Goal: Task Accomplishment & Management: Manage account settings

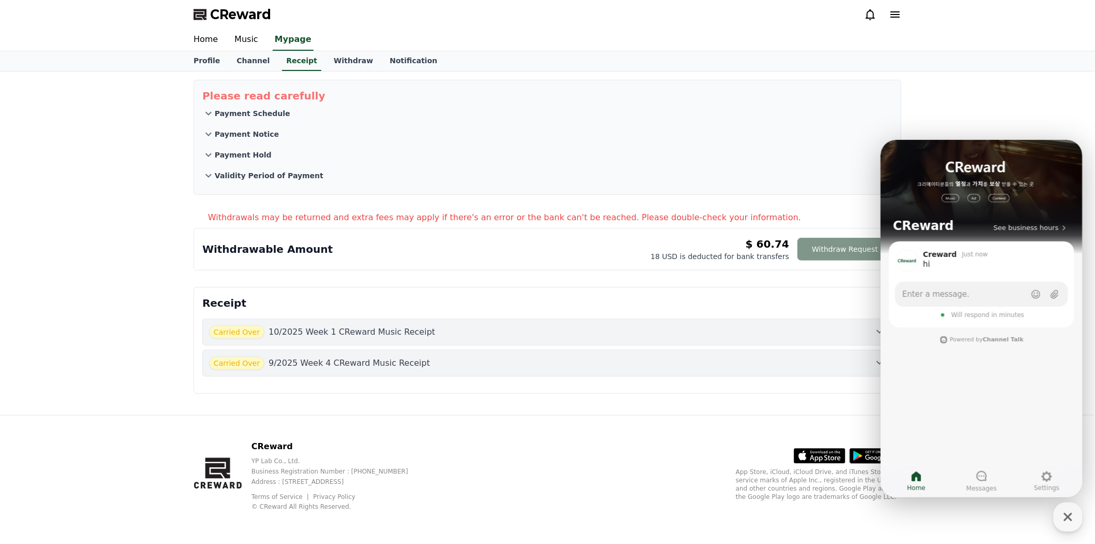
click at [839, 246] on button "Withdraw Request" at bounding box center [845, 249] width 95 height 23
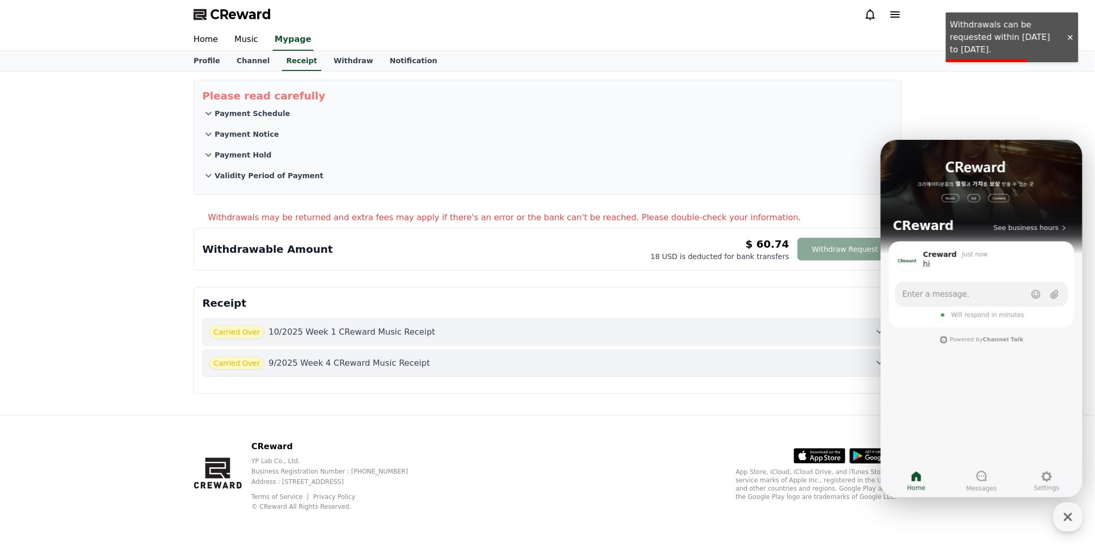
click at [917, 14] on div "CReward" at bounding box center [547, 14] width 1095 height 29
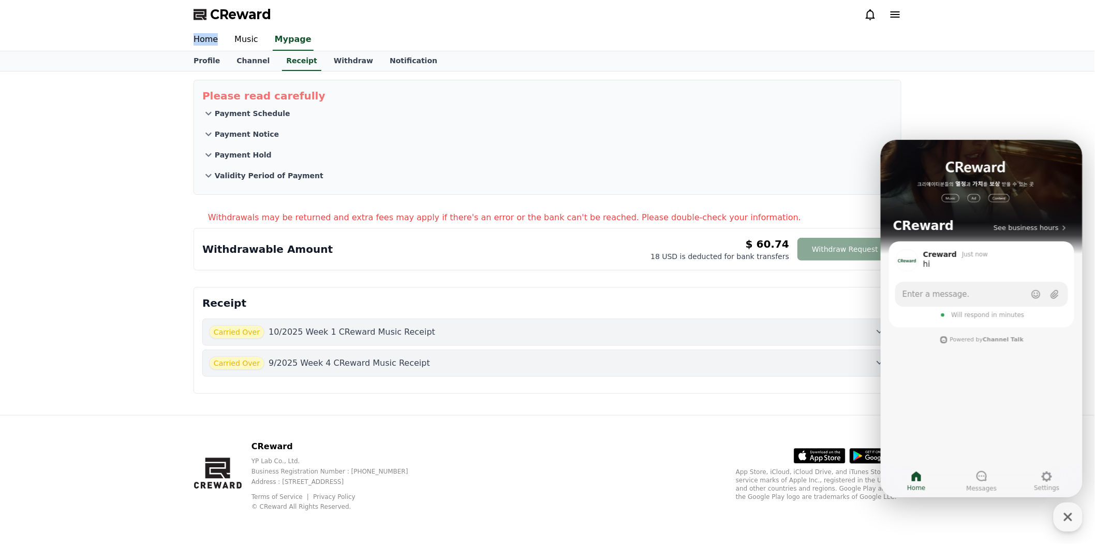
click at [727, 157] on button "Payment Hold" at bounding box center [547, 154] width 691 height 21
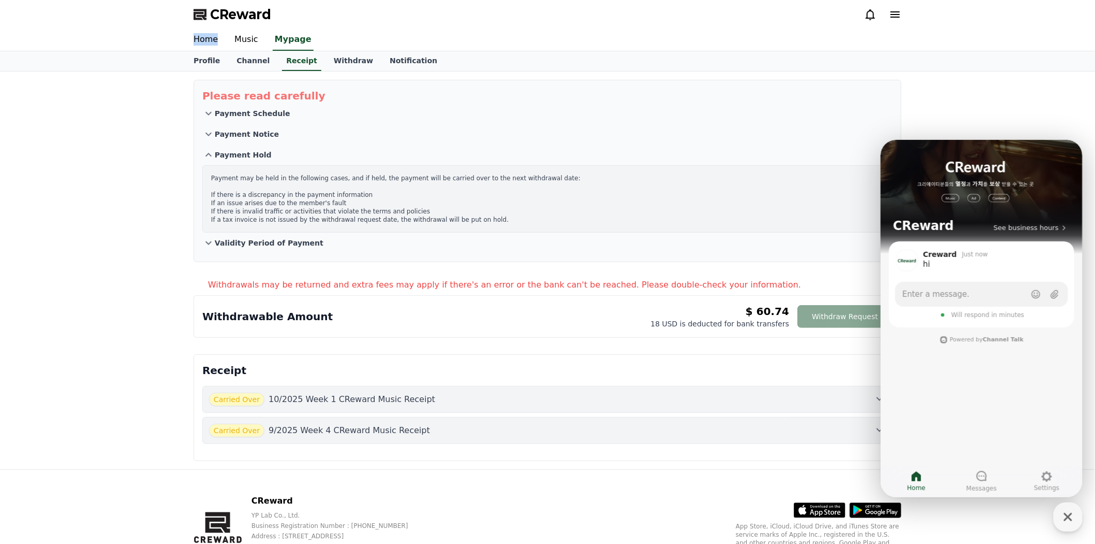
drag, startPoint x: 151, startPoint y: 13, endPoint x: 521, endPoint y: 88, distance: 377.1
click at [521, 88] on div "CReward Home Music Mypage Profile Channel Receipt Withdraw Notification Please …" at bounding box center [547, 299] width 1095 height 598
click at [442, 86] on section "Please read carefully Payment Schedule Payment Notice Payment Hold Payment may …" at bounding box center [548, 171] width 708 height 182
click at [341, 60] on link "Withdraw" at bounding box center [354, 61] width 56 height 20
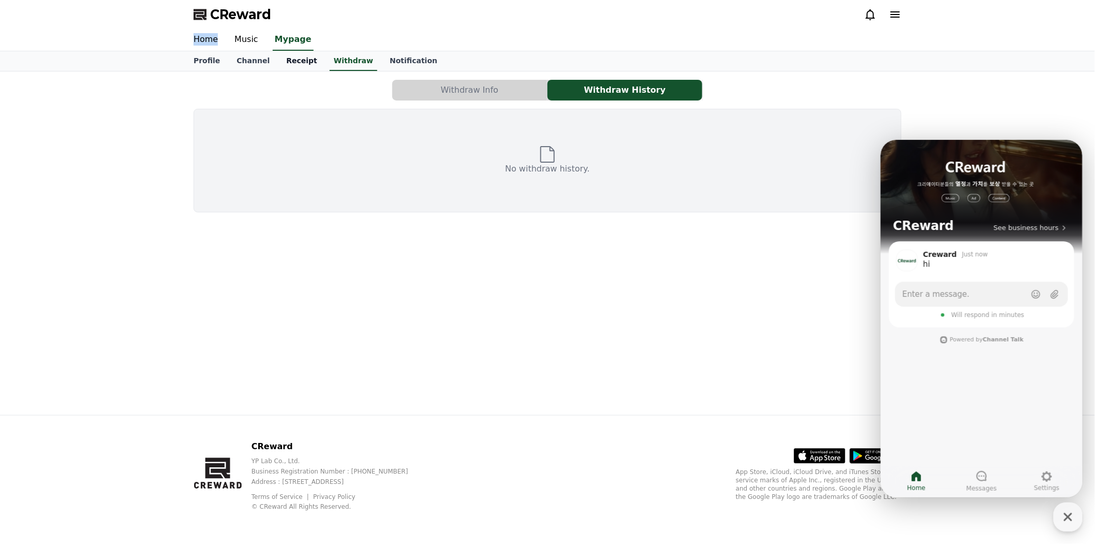
click at [284, 61] on link "Receipt" at bounding box center [302, 61] width 48 height 20
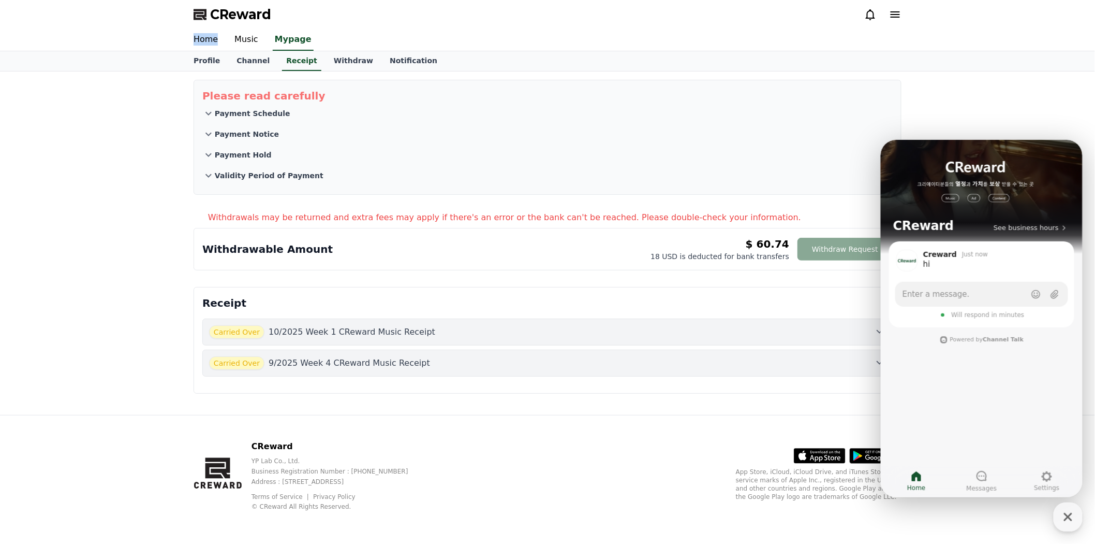
click at [764, 292] on div "Receipt Carried Over 10/2025 Week 1 CReward Music Receipt Carried Over 9/2025 W…" at bounding box center [548, 340] width 708 height 107
click at [1069, 520] on icon "button" at bounding box center [1068, 516] width 19 height 19
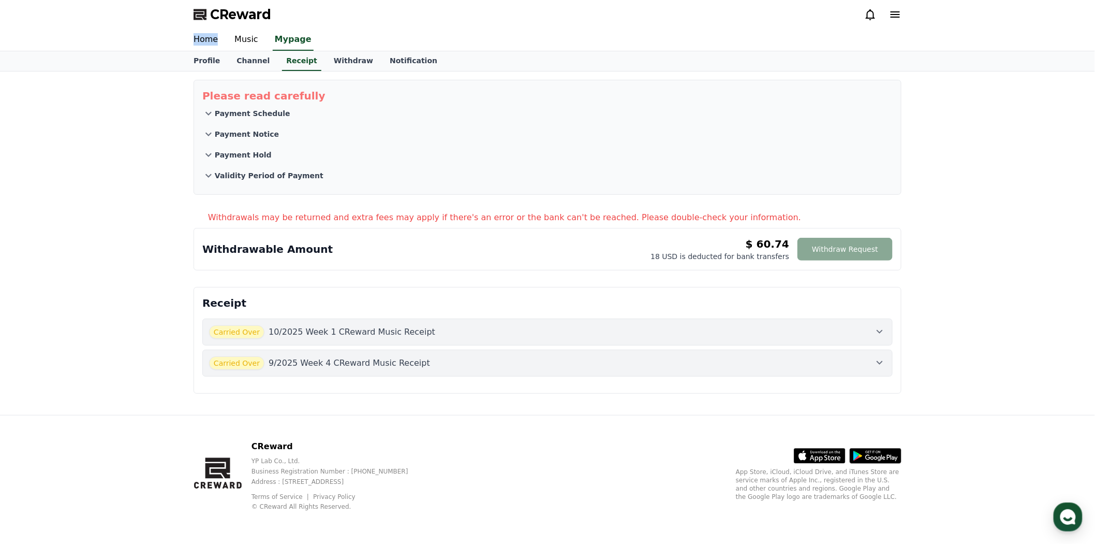
click at [883, 361] on icon at bounding box center [880, 362] width 12 height 12
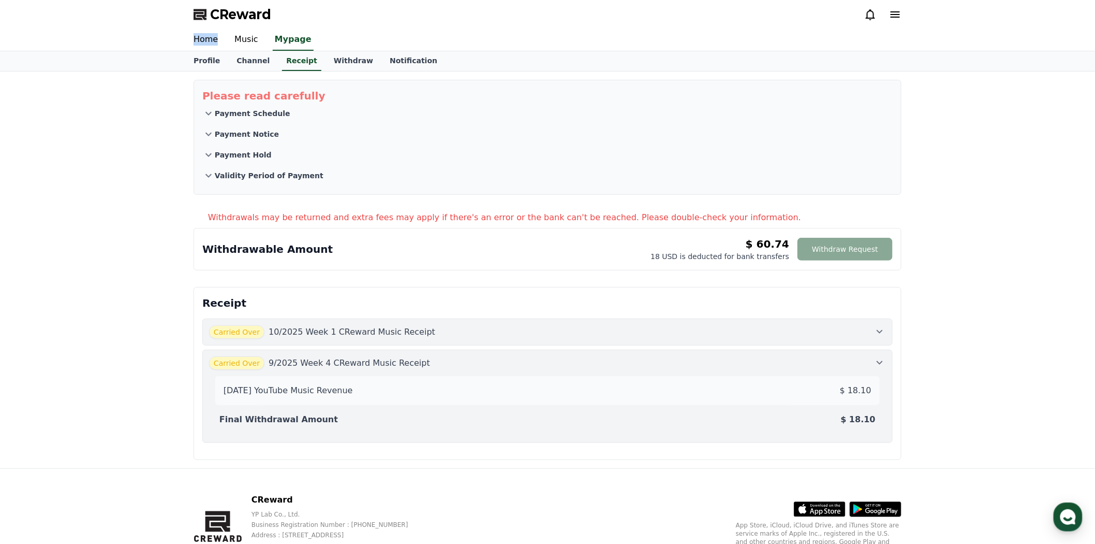
click at [883, 361] on icon at bounding box center [880, 362] width 12 height 12
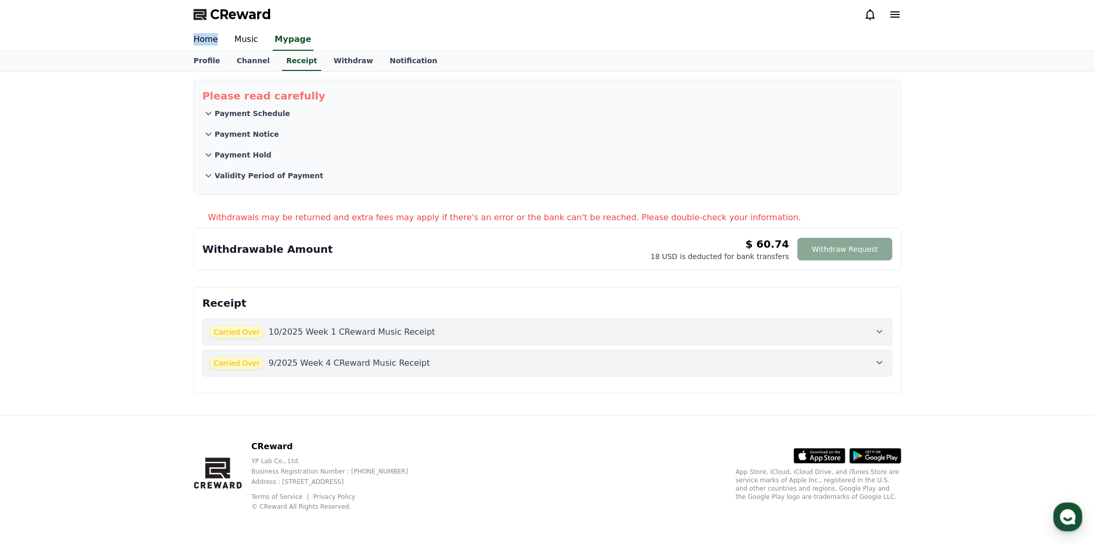
click at [879, 332] on icon at bounding box center [880, 331] width 12 height 12
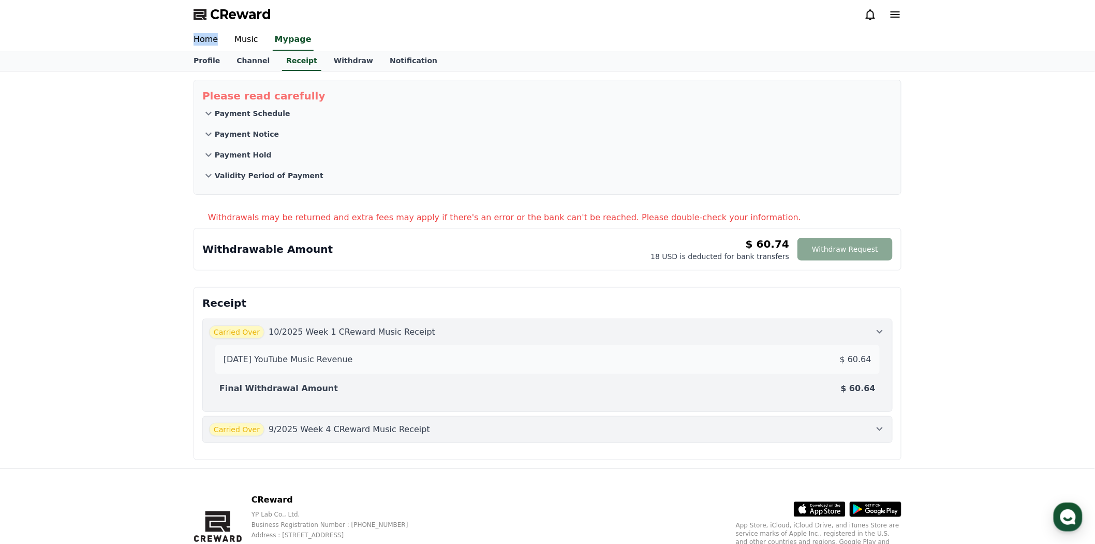
click at [880, 329] on icon at bounding box center [880, 331] width 12 height 12
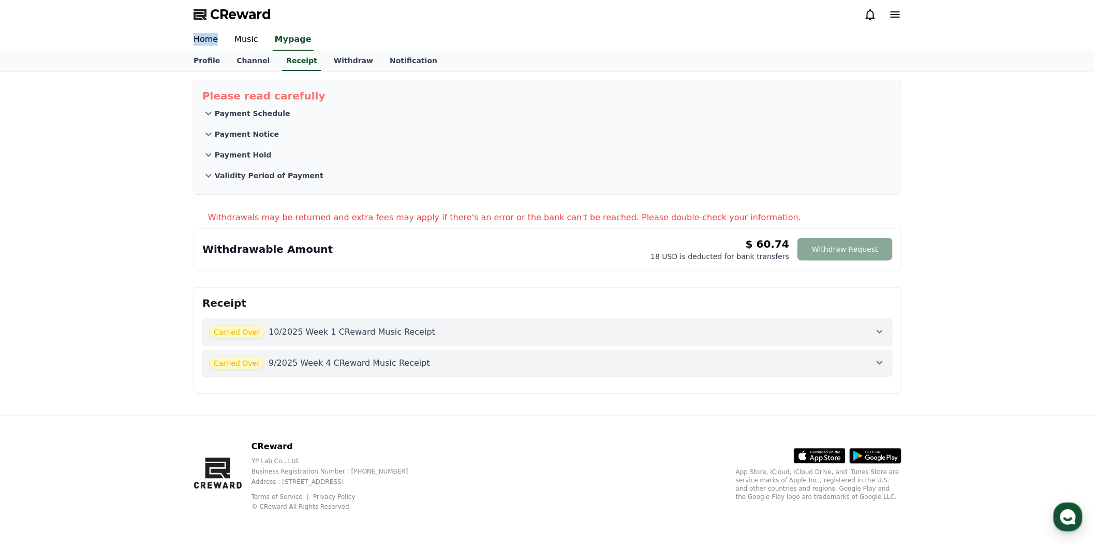
click at [883, 360] on icon at bounding box center [880, 362] width 12 height 12
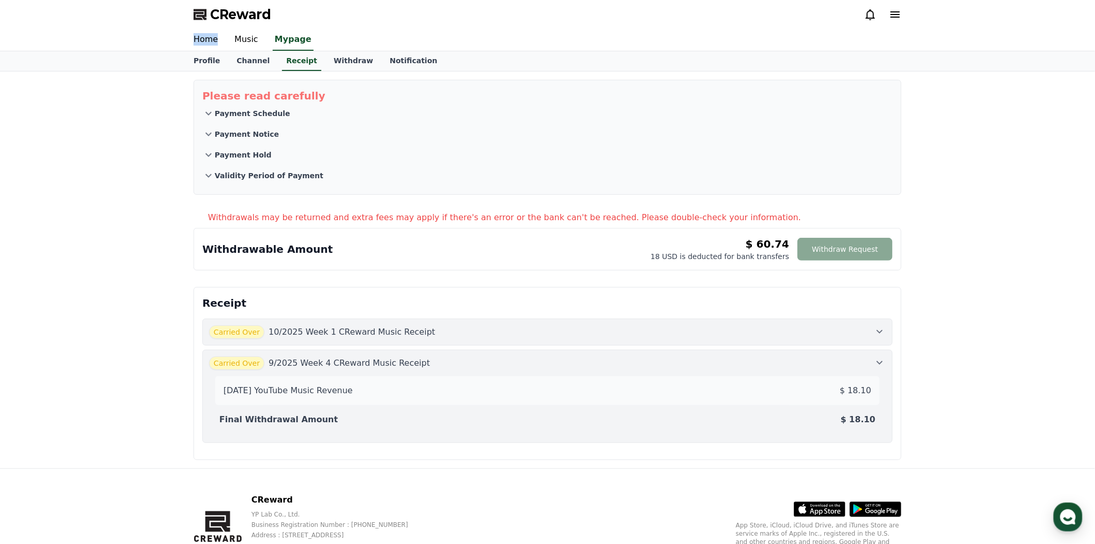
click at [882, 329] on icon at bounding box center [880, 331] width 12 height 12
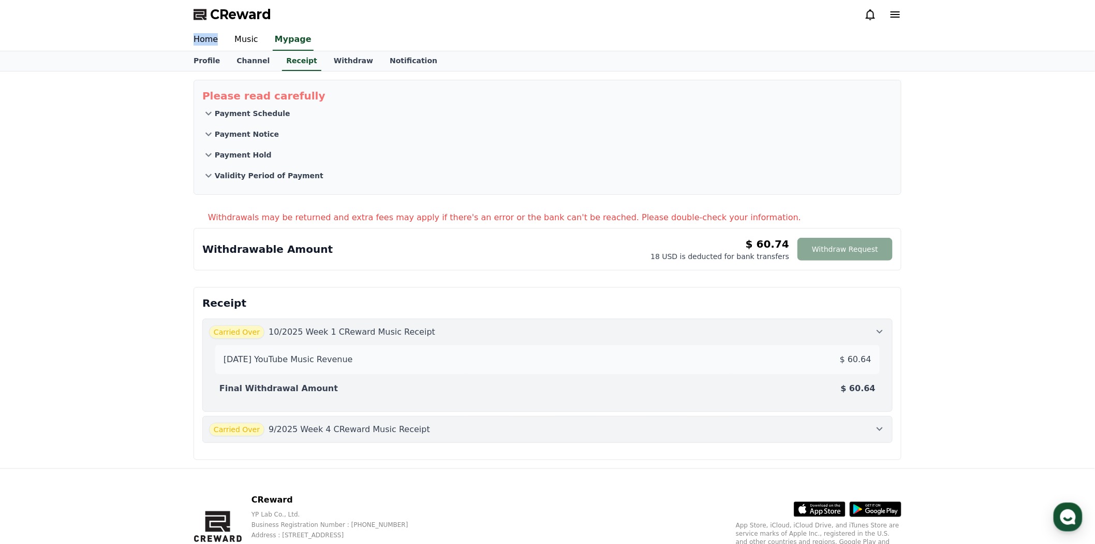
click at [882, 329] on icon at bounding box center [880, 331] width 12 height 12
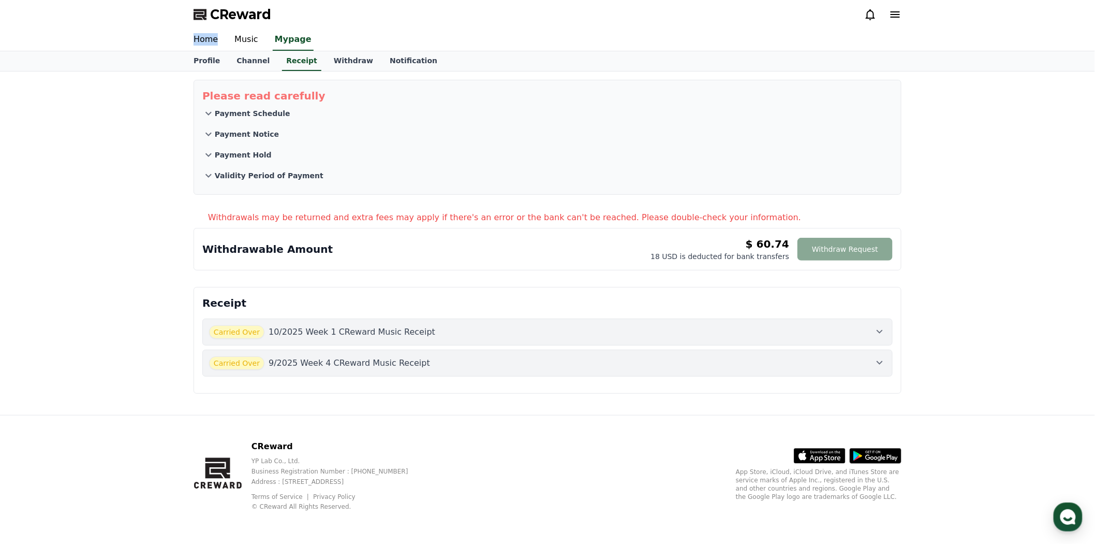
click at [880, 362] on icon at bounding box center [880, 363] width 6 height 4
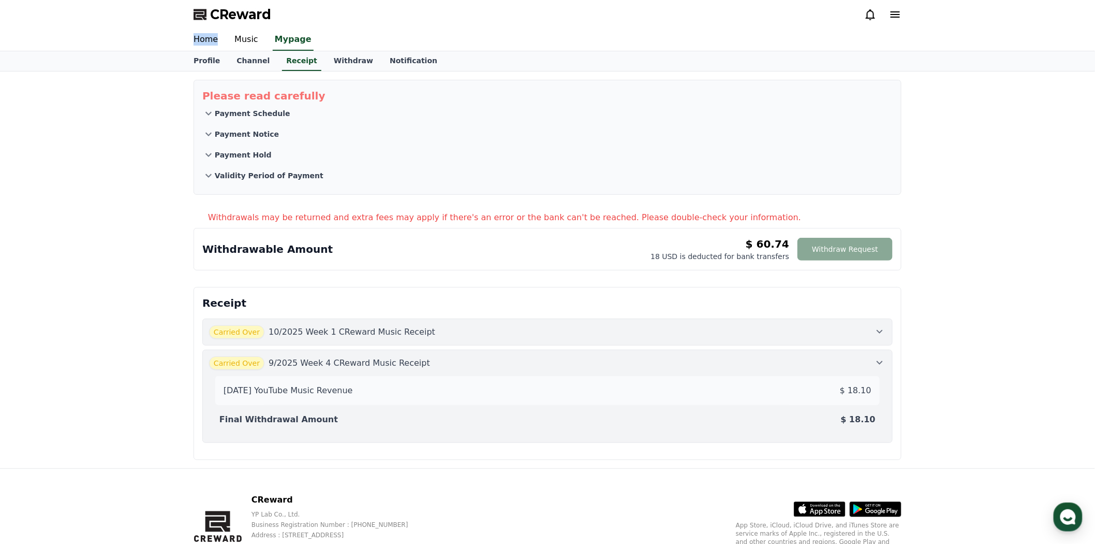
click at [677, 430] on div "[DATE] YouTube Music Revenue $ 18.10 Final Withdrawal Amount $ 18.10" at bounding box center [547, 403] width 677 height 66
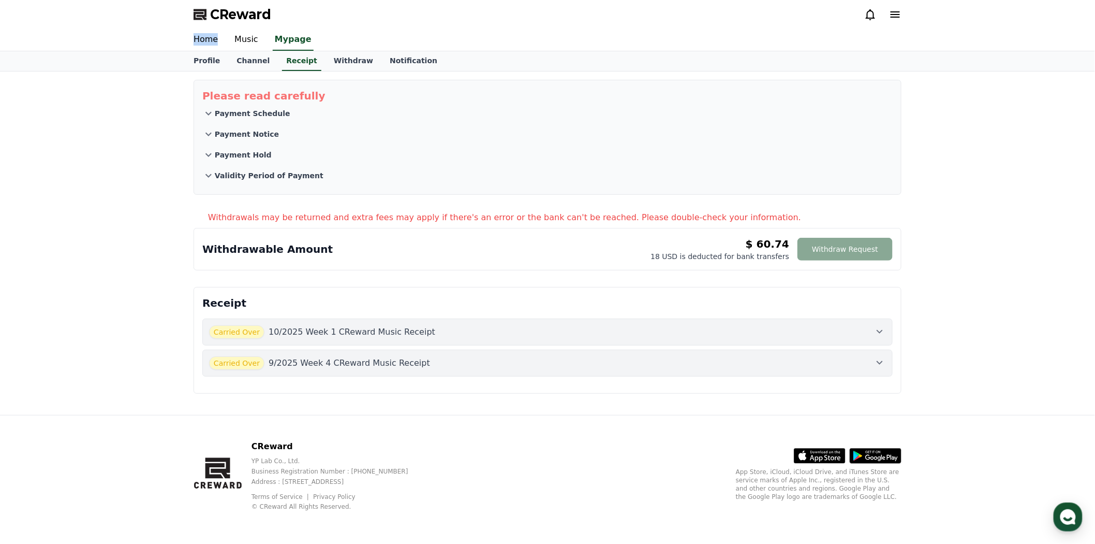
click at [701, 358] on div "Carried Over 9/2025 Week 4 CReward Music Receipt" at bounding box center [547, 362] width 677 height 13
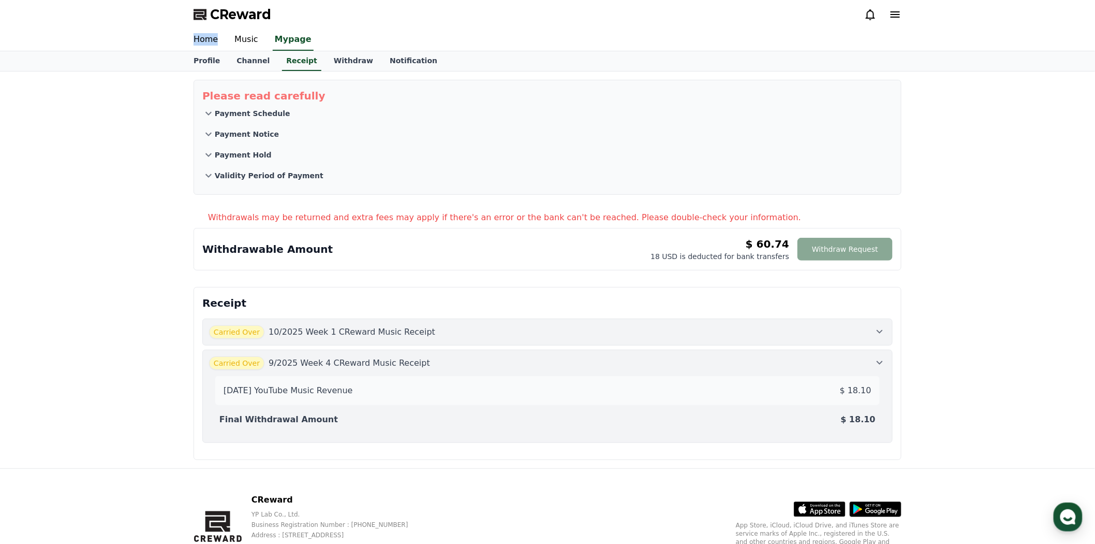
click at [501, 383] on div "[DATE] YouTube Music Revenue $ 18.10" at bounding box center [547, 390] width 656 height 21
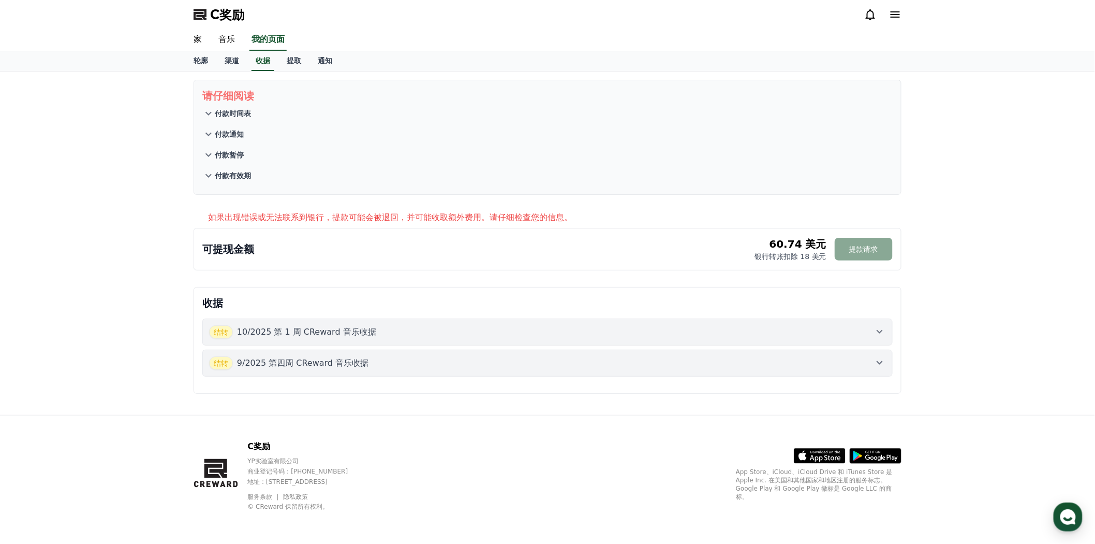
click at [880, 361] on icon at bounding box center [880, 362] width 12 height 12
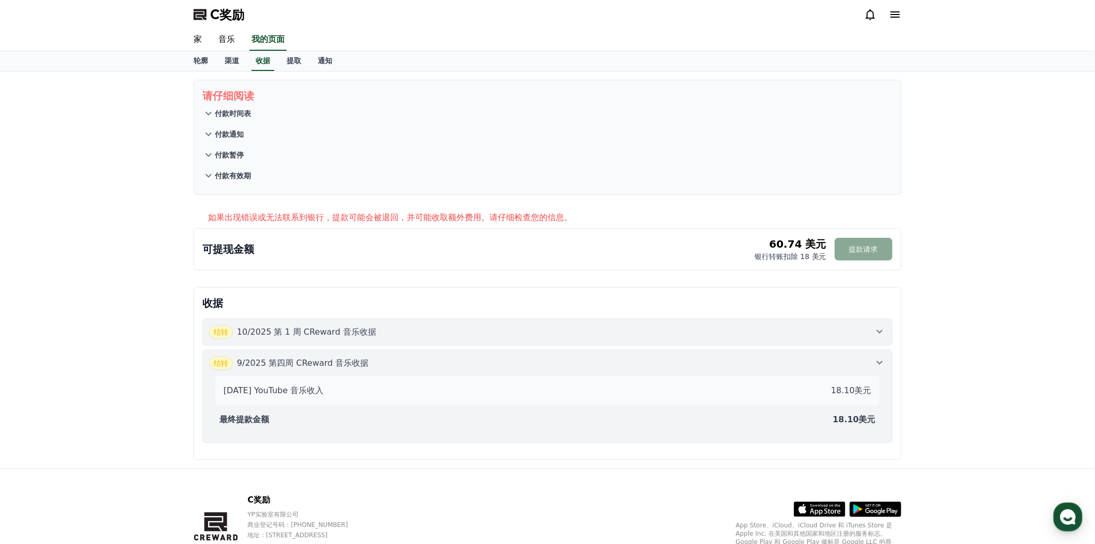
click at [879, 365] on icon at bounding box center [880, 362] width 12 height 12
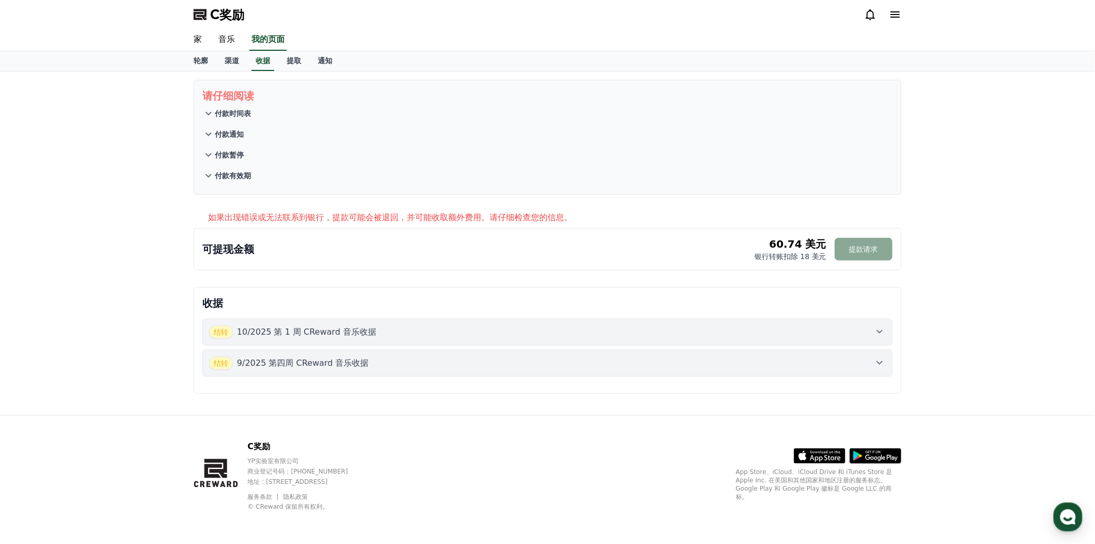
click at [880, 329] on icon at bounding box center [880, 331] width 12 height 12
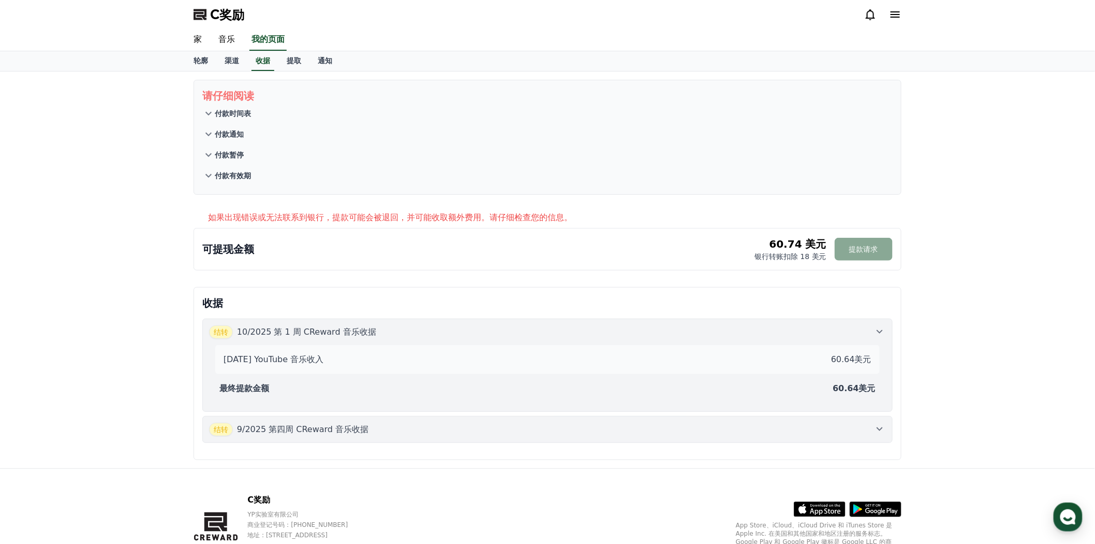
click at [214, 112] on icon at bounding box center [208, 113] width 12 height 12
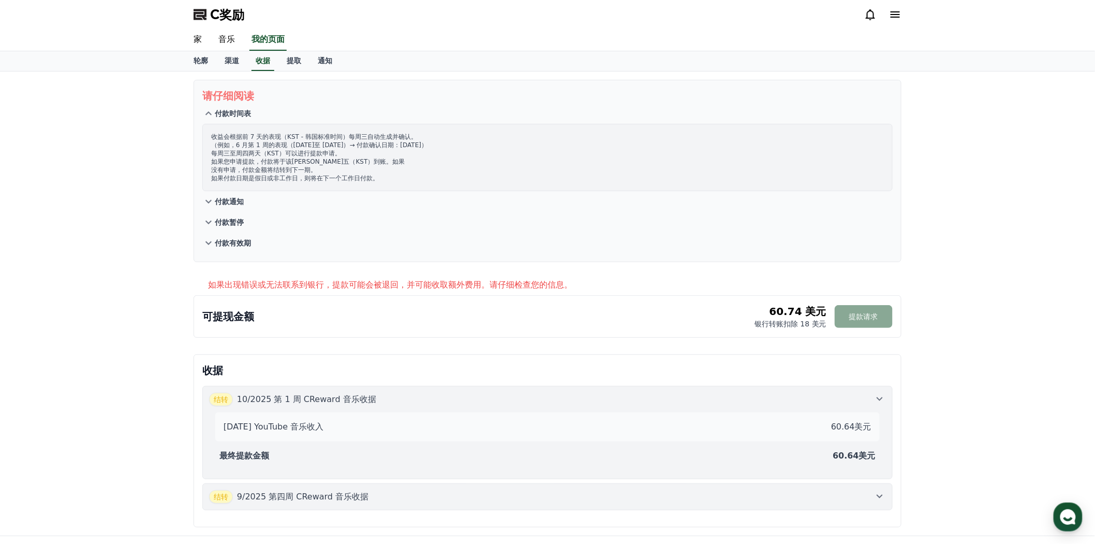
click at [214, 199] on icon at bounding box center [208, 201] width 12 height 12
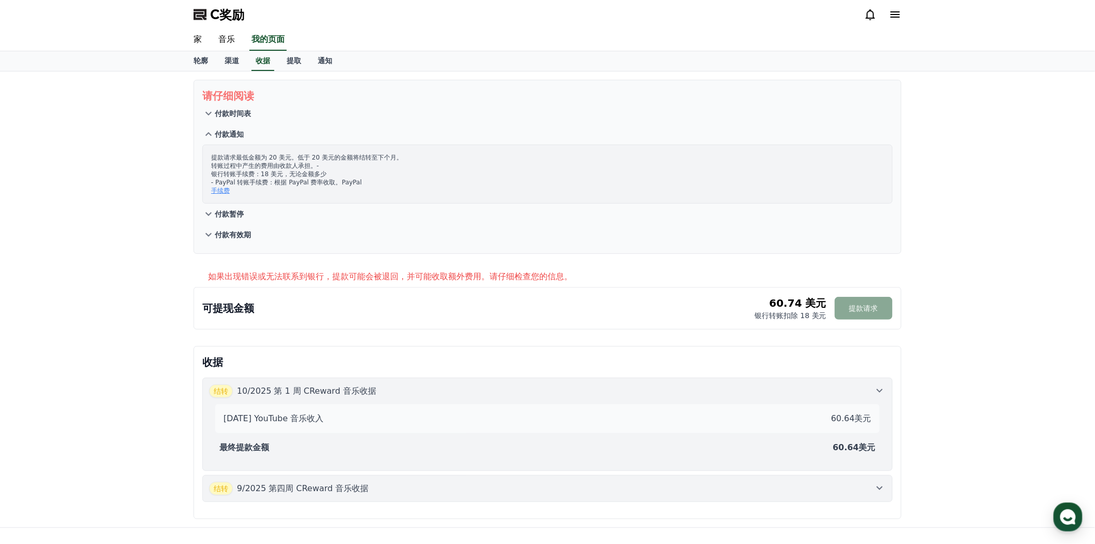
click at [213, 214] on icon at bounding box center [208, 214] width 12 height 12
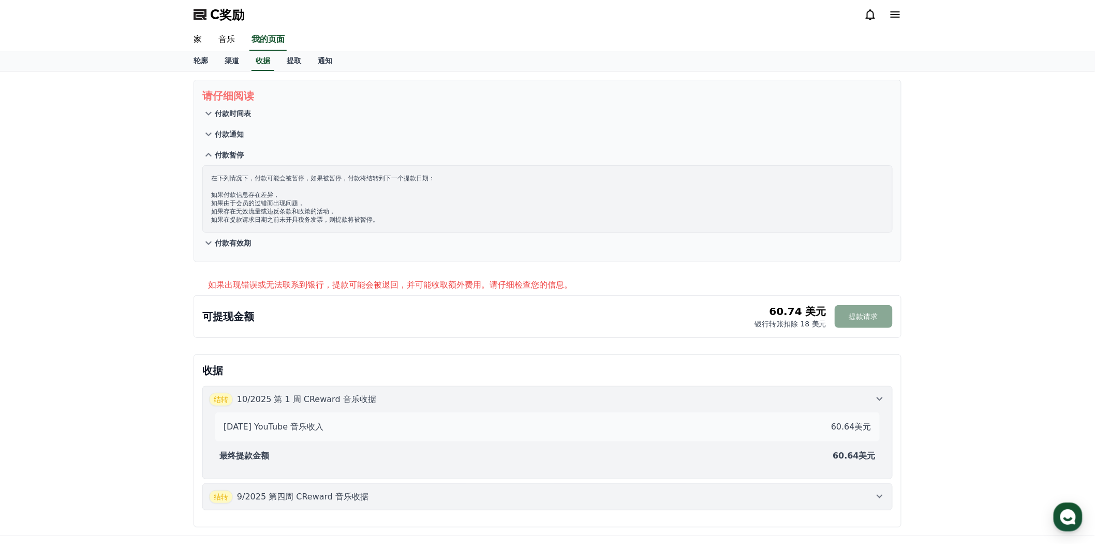
click at [208, 246] on icon at bounding box center [208, 243] width 12 height 12
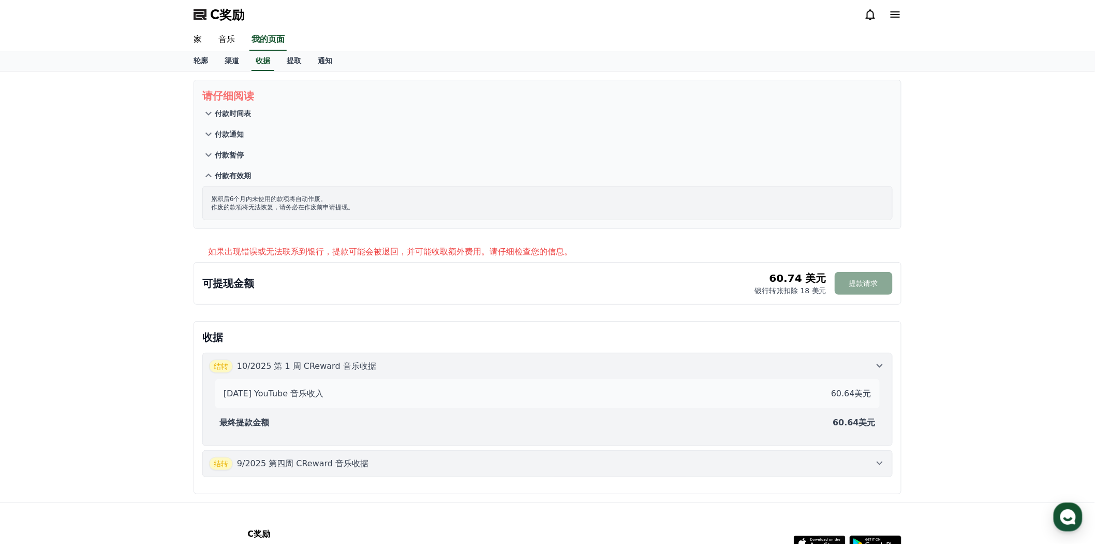
click at [213, 110] on icon at bounding box center [208, 113] width 12 height 12
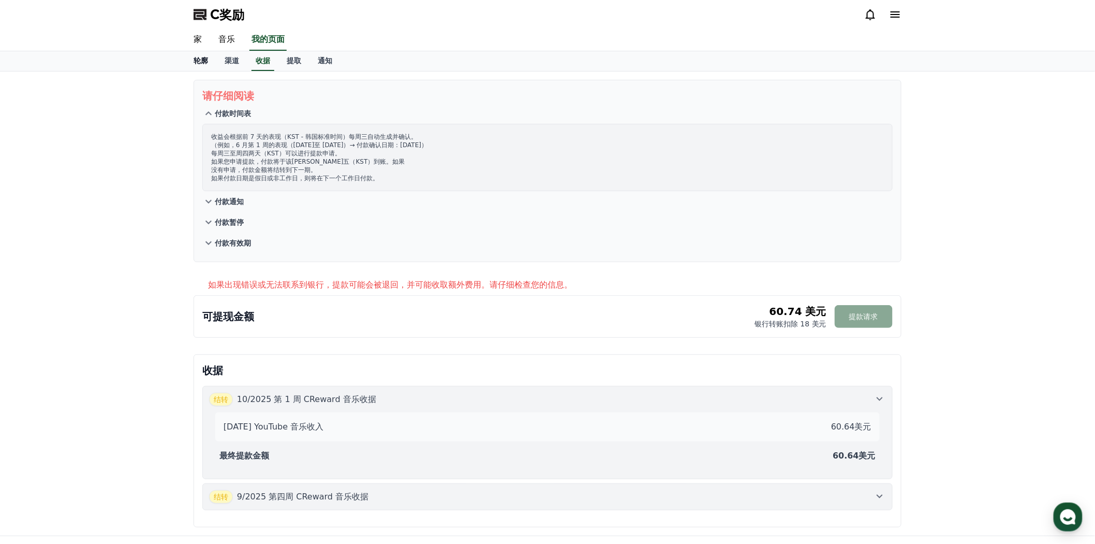
click at [202, 57] on font "轮廓" at bounding box center [201, 60] width 14 height 8
select select "**********"
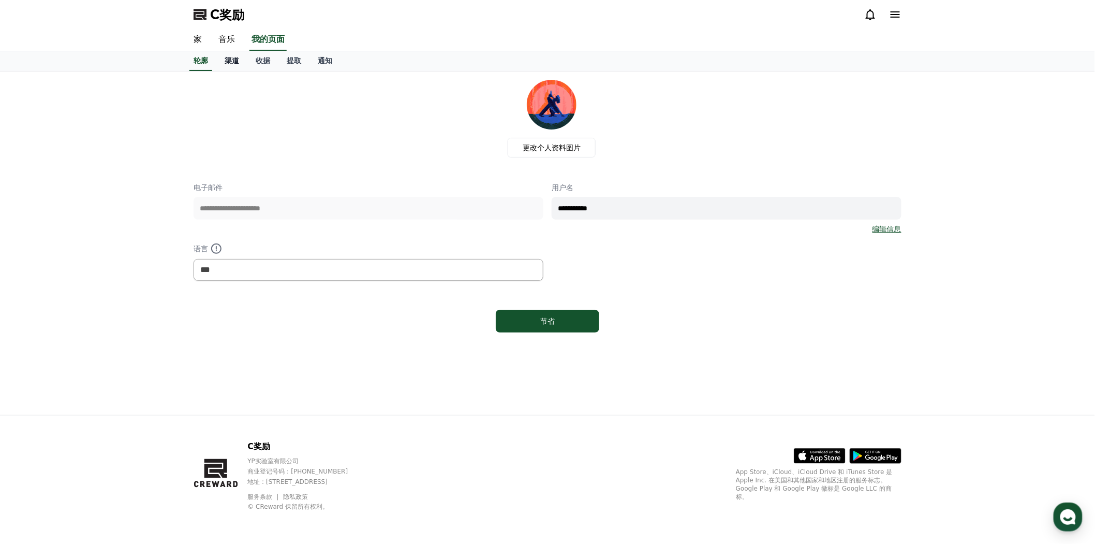
click at [233, 61] on font "渠道" at bounding box center [232, 60] width 14 height 8
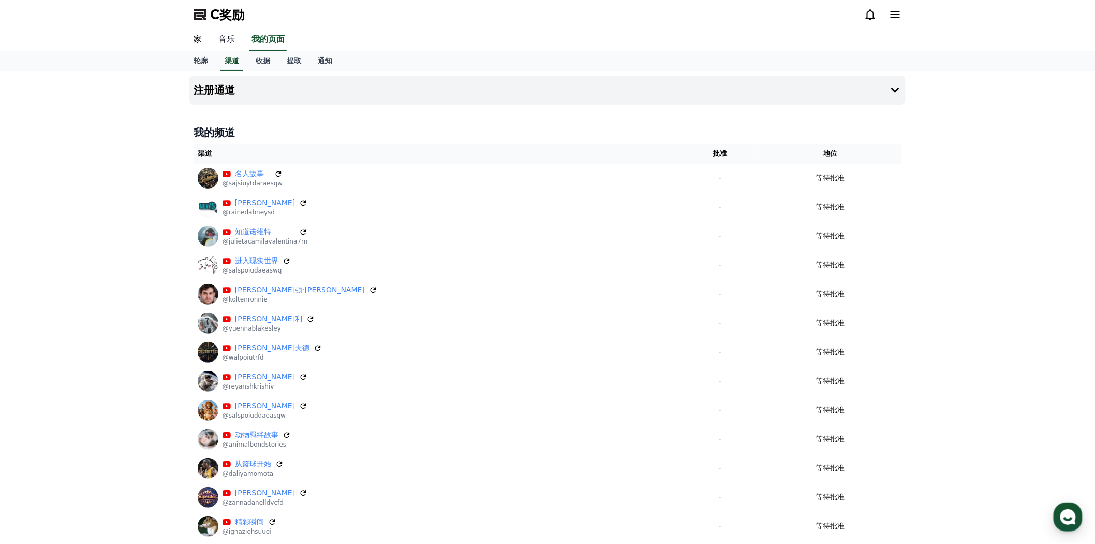
click at [234, 42] on font "音乐" at bounding box center [226, 39] width 17 height 10
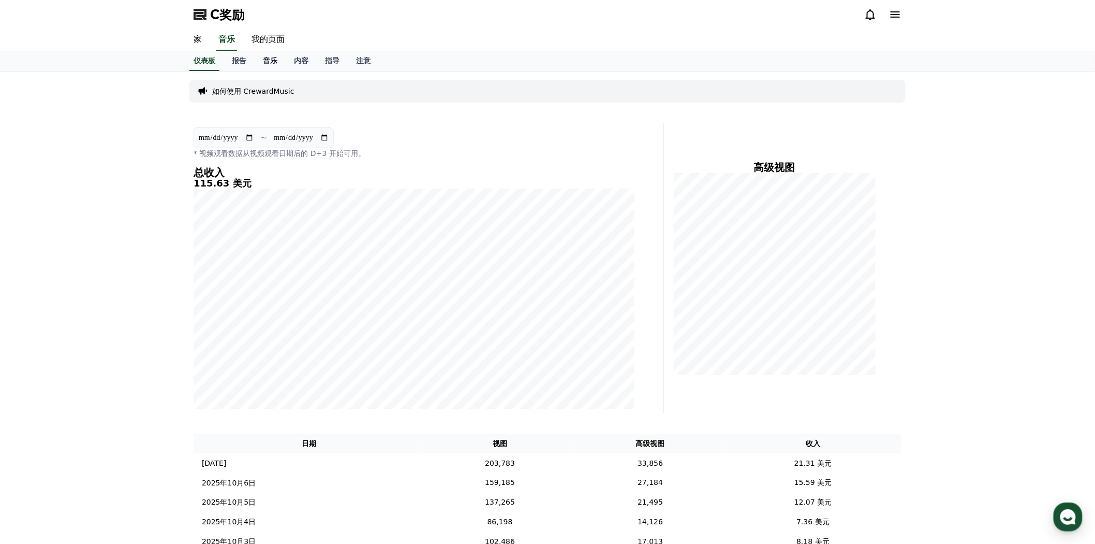
drag, startPoint x: 267, startPoint y: 35, endPoint x: 261, endPoint y: 59, distance: 24.4
click at [267, 35] on font "我的页面" at bounding box center [268, 39] width 33 height 10
select select "**********"
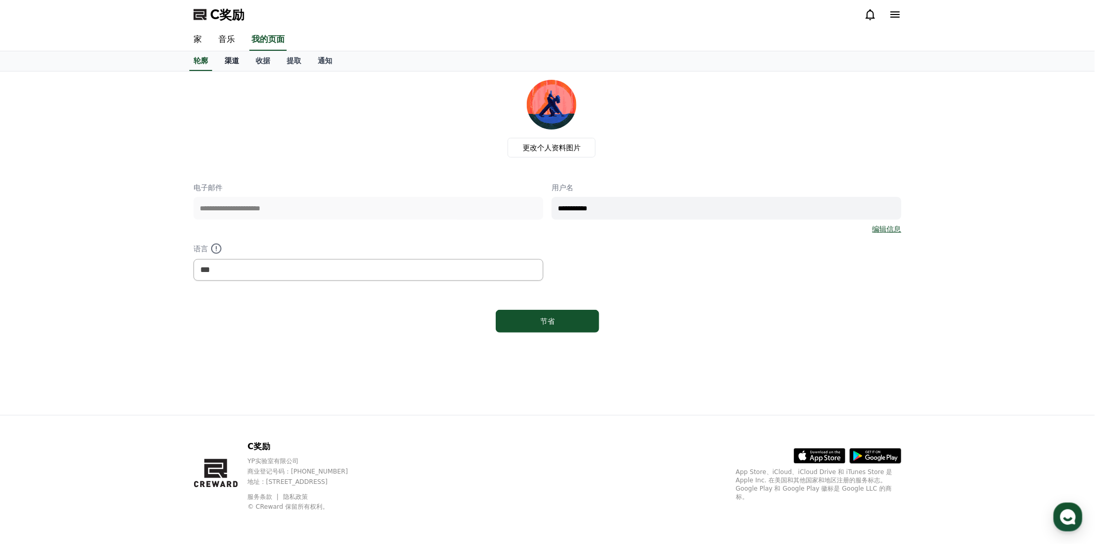
click at [233, 58] on font "渠道" at bounding box center [232, 60] width 14 height 8
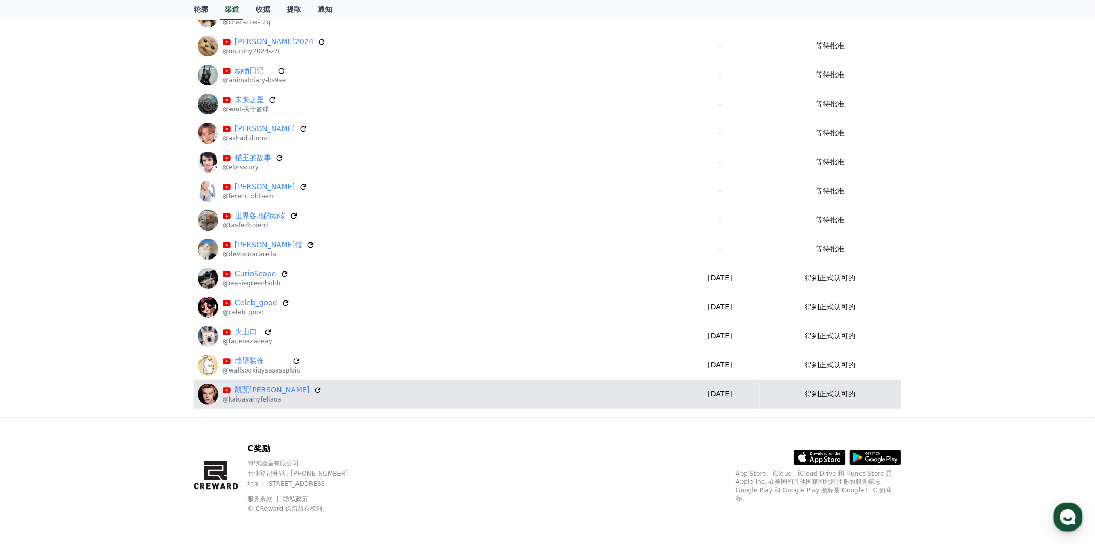
scroll to position [1524, 0]
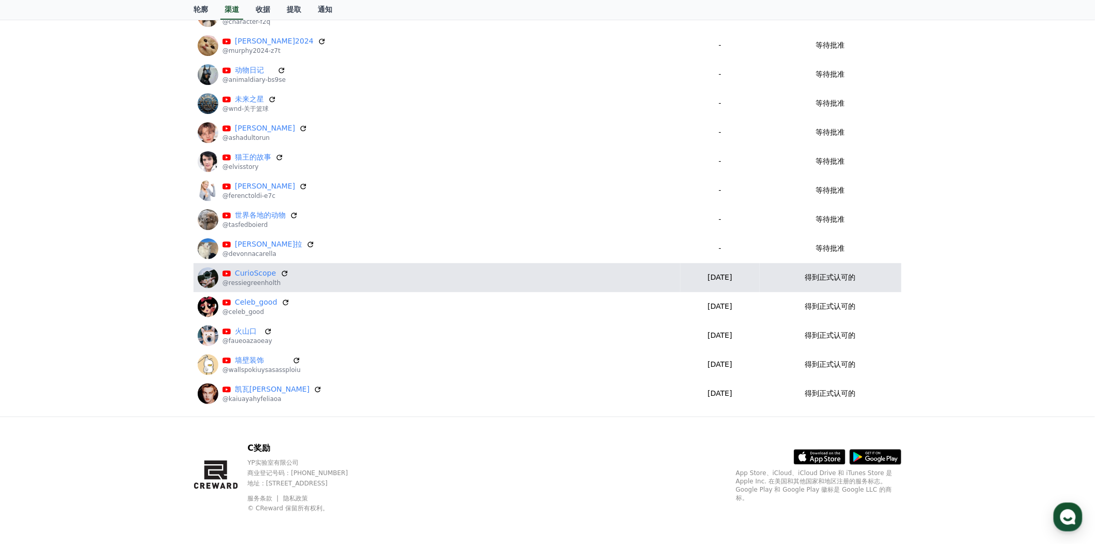
click at [477, 271] on div "CurioScope @ressiegreenholth" at bounding box center [437, 277] width 479 height 21
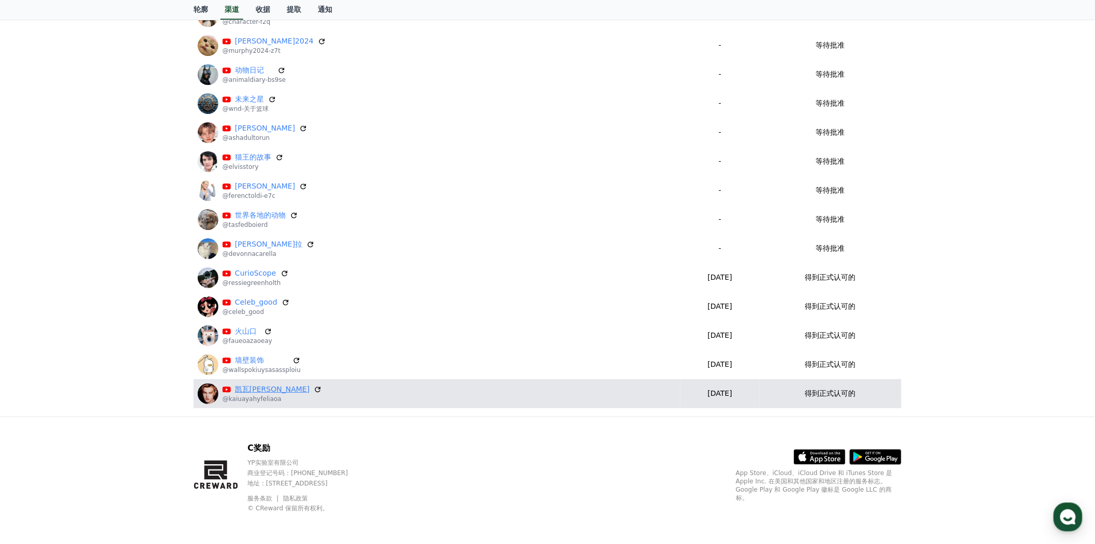
click at [248, 386] on font "凯瓦[PERSON_NAME]" at bounding box center [272, 389] width 75 height 8
click at [313, 389] on icon at bounding box center [317, 389] width 9 height 9
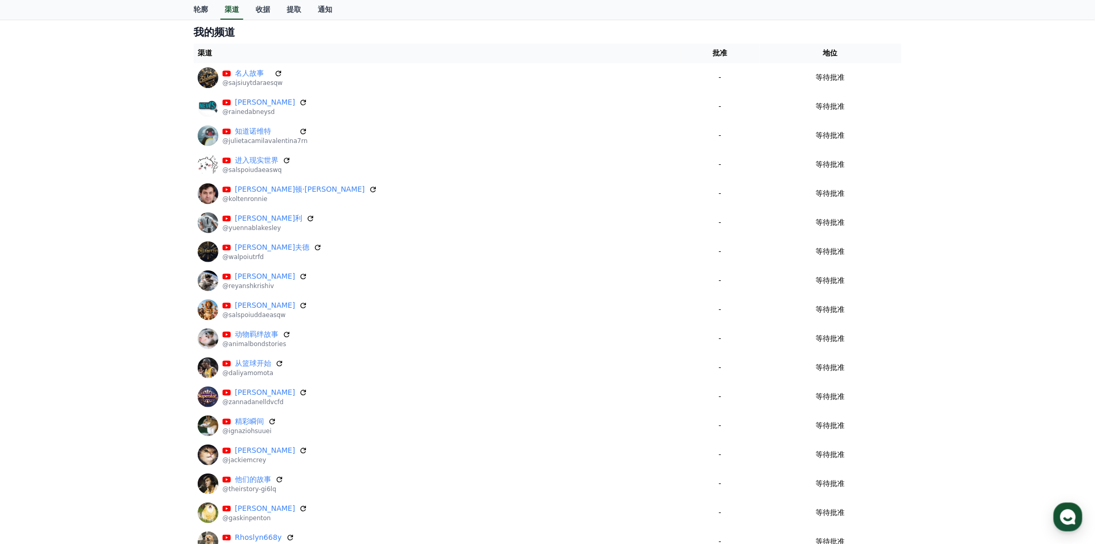
scroll to position [0, 0]
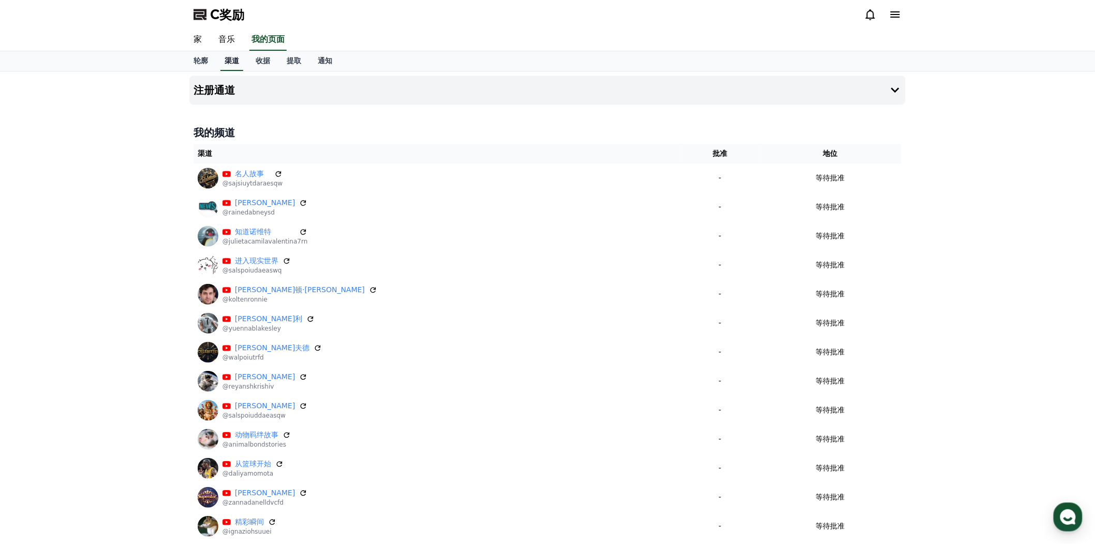
click at [231, 61] on font "渠道" at bounding box center [232, 60] width 14 height 8
click at [244, 61] on div "轮廓 渠道 收据 提取 通知" at bounding box center [547, 61] width 725 height 20
click at [201, 61] on font "轮廓" at bounding box center [201, 60] width 14 height 8
select select "**********"
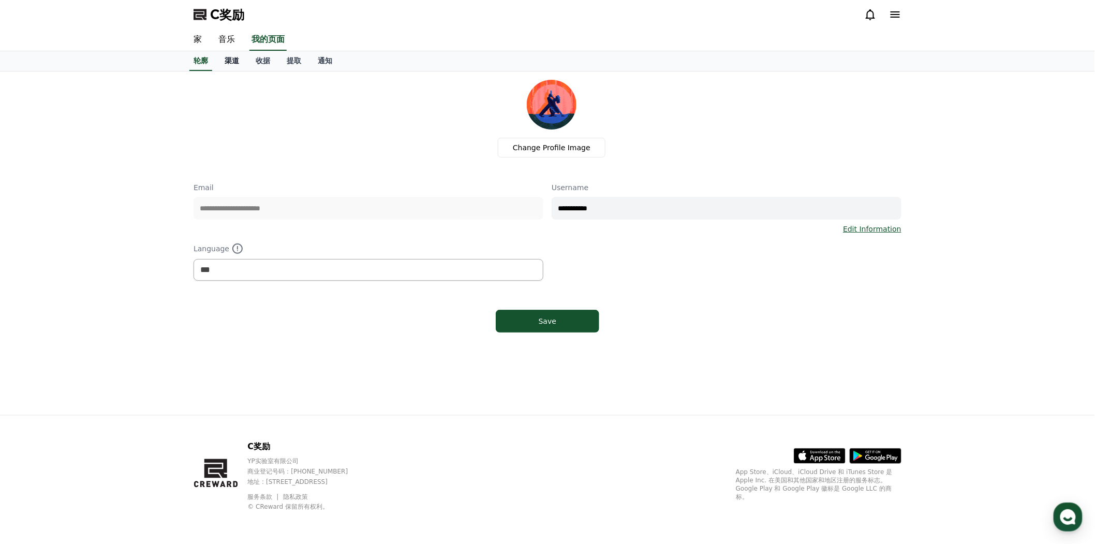
click at [229, 61] on font "渠道" at bounding box center [232, 60] width 14 height 8
click at [199, 61] on font "轮廓" at bounding box center [201, 60] width 14 height 8
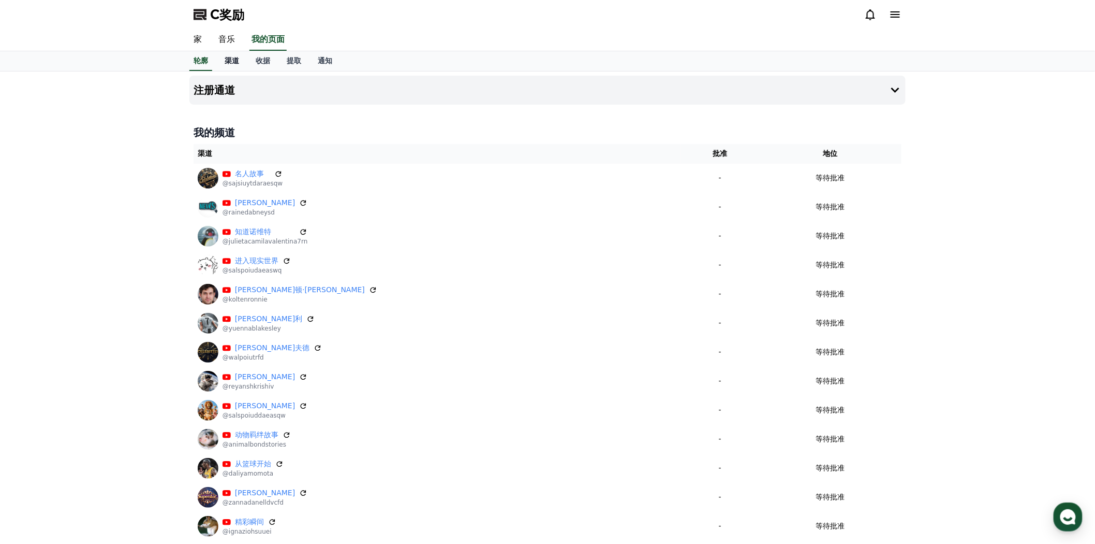
select select "**********"
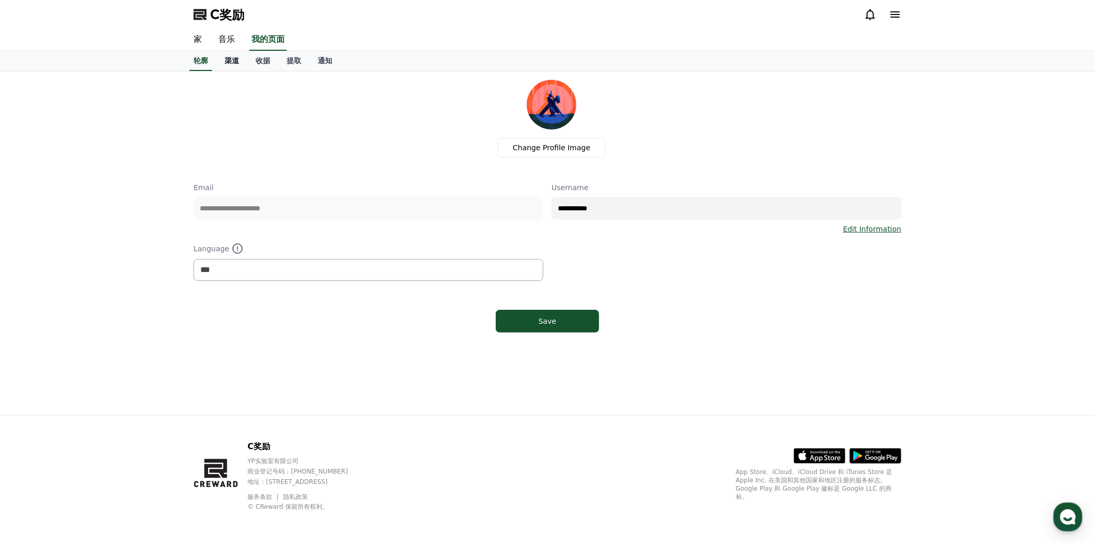
click at [231, 61] on font "渠道" at bounding box center [232, 60] width 14 height 8
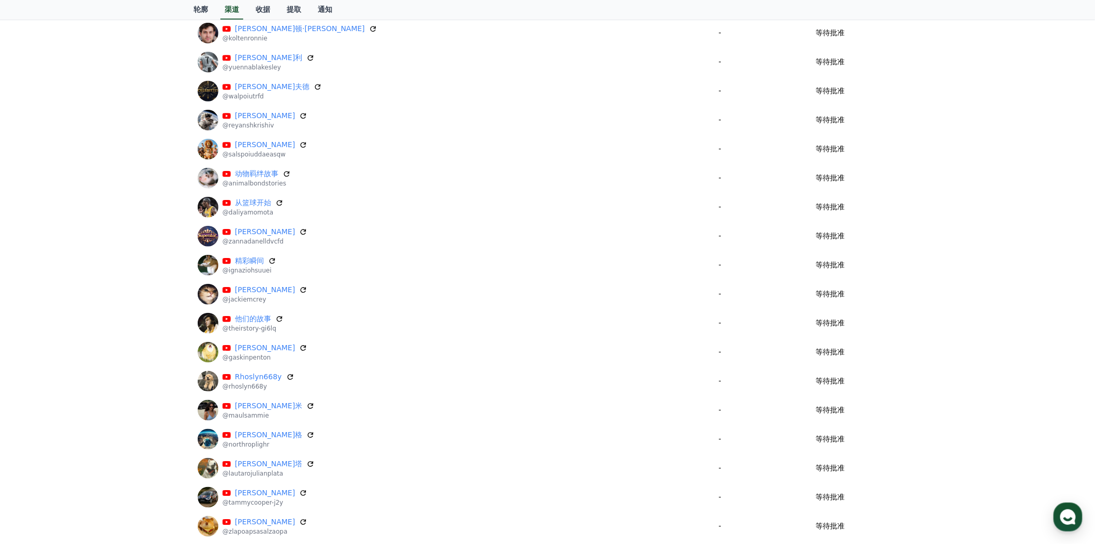
scroll to position [28, 0]
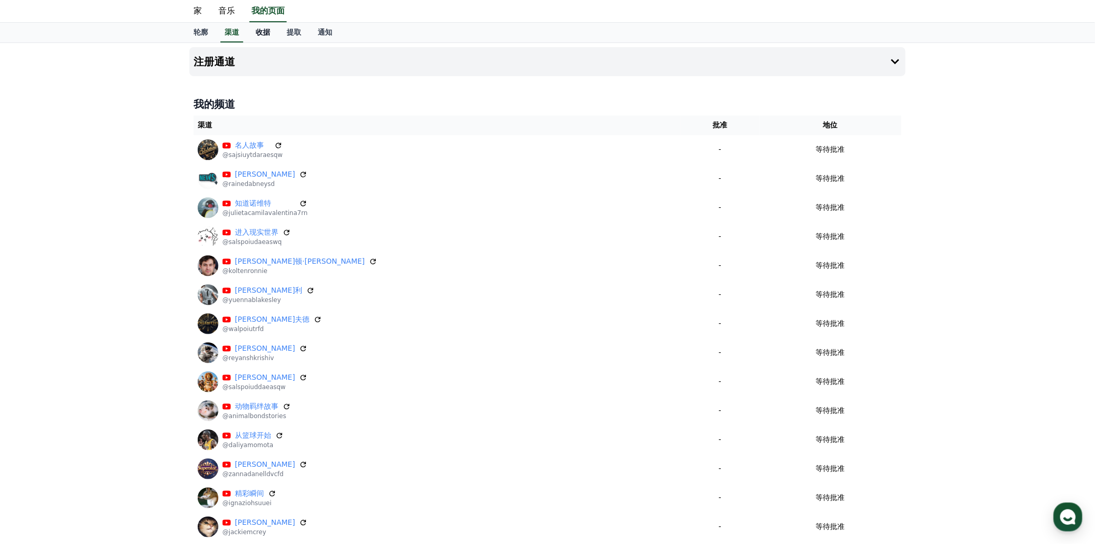
click at [258, 29] on font "收据" at bounding box center [263, 32] width 14 height 8
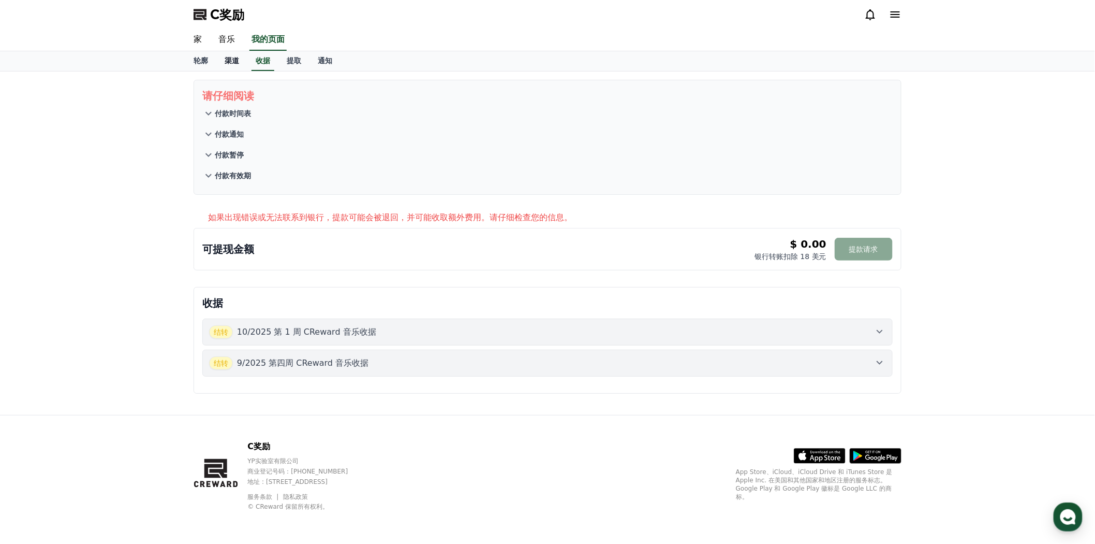
click at [235, 61] on font "渠道" at bounding box center [232, 60] width 14 height 8
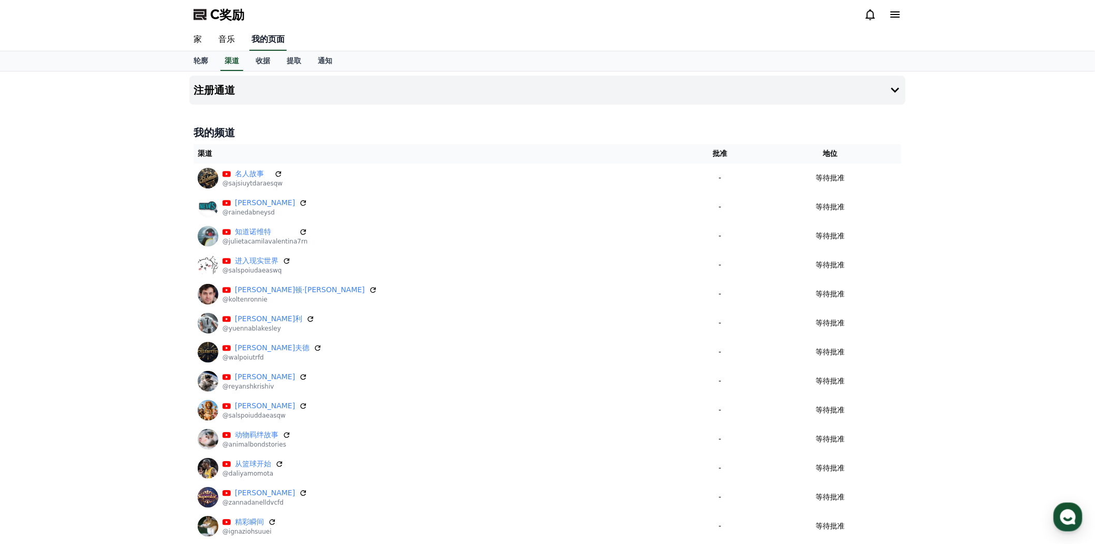
click at [267, 45] on link "我的页面" at bounding box center [267, 40] width 37 height 22
click at [259, 61] on font "收据" at bounding box center [263, 60] width 14 height 8
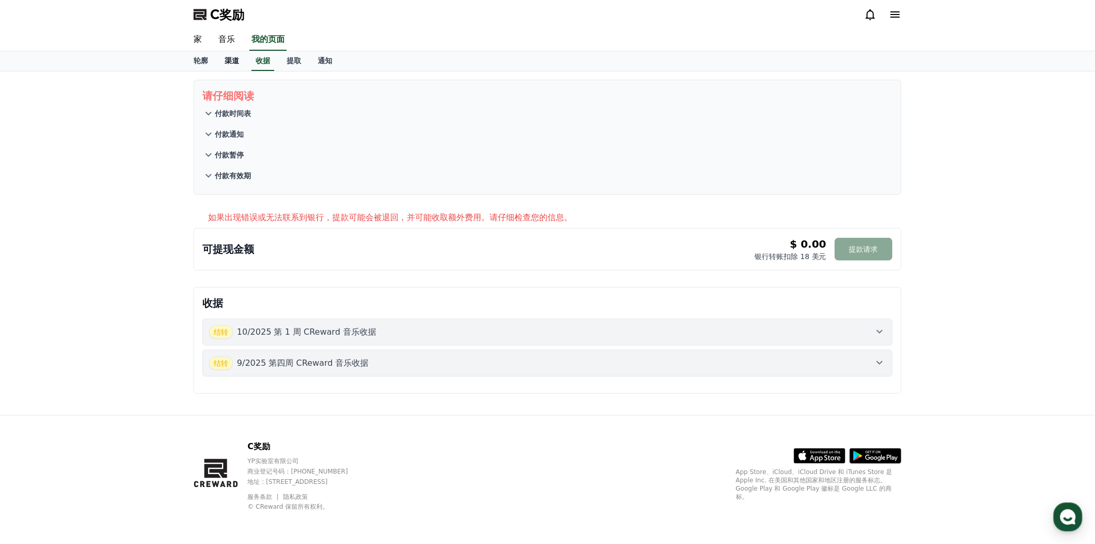
click at [236, 61] on font "渠道" at bounding box center [232, 60] width 14 height 8
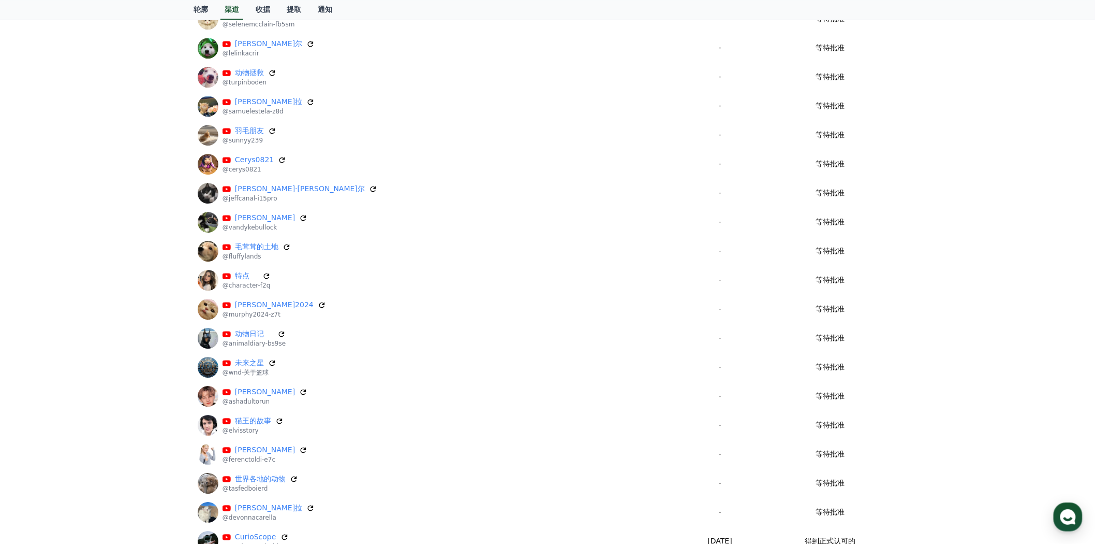
scroll to position [1265, 0]
